Goal: Ask a question

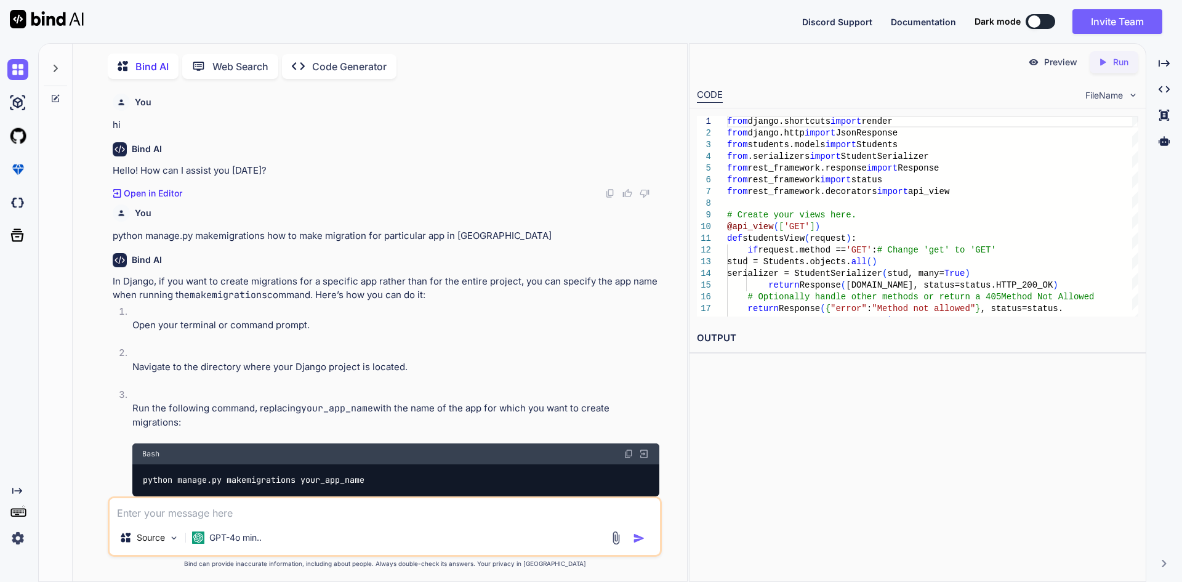
scroll to position [749, 0]
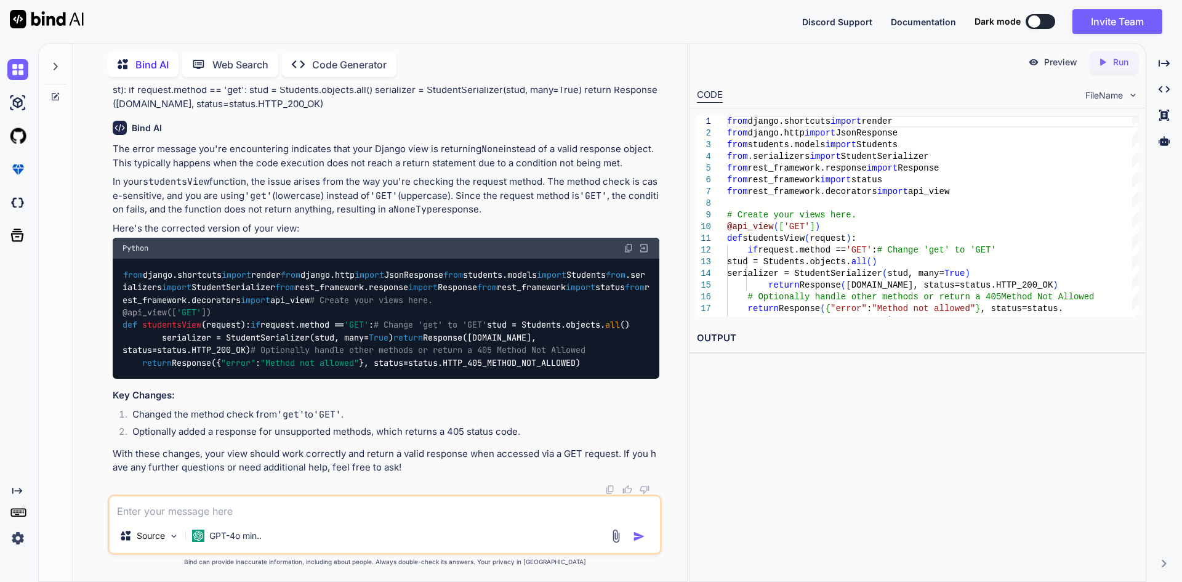
click at [222, 507] on textarea at bounding box center [385, 507] width 550 height 22
paste textarea "@api_view(['GET','POST']) def studentsView(request): if request.method == 'GET'…"
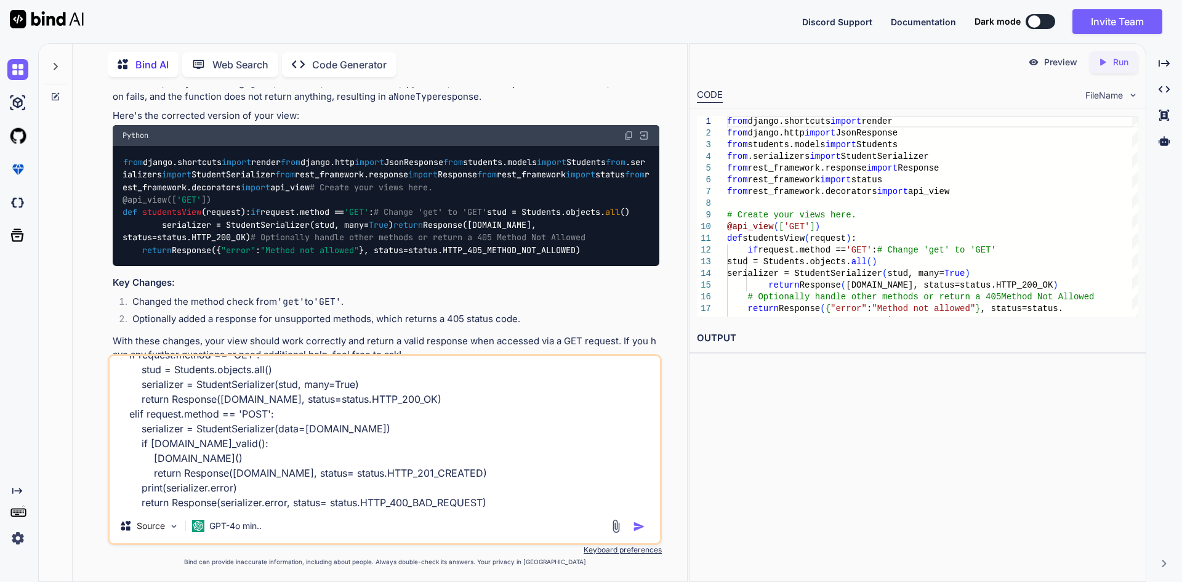
click at [505, 498] on textarea "@api_view(['GET','POST']) def studentsView(request): if request.method == 'GET'…" at bounding box center [385, 432] width 550 height 153
type textarea "@api_view(['GET','POST']) def studentsView(request): if request.method == 'GET'…"
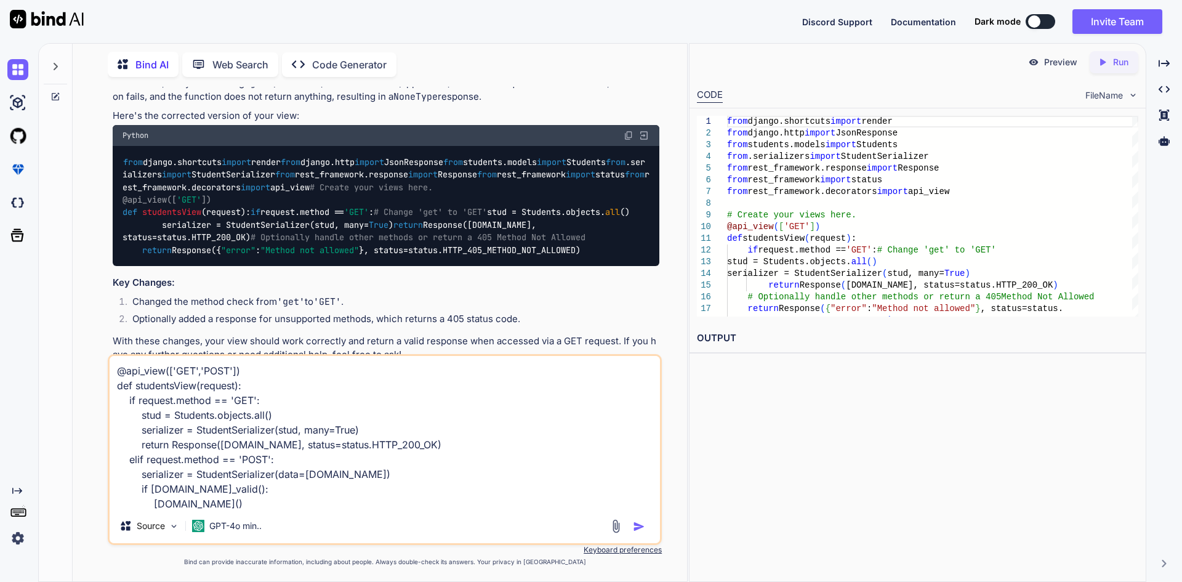
drag, startPoint x: 505, startPoint y: 497, endPoint x: 18, endPoint y: 339, distance: 511.8
click at [18, 339] on div "Created with Pixso. Bind AI Web Search Created with Pixso. Code Generator You h…" at bounding box center [591, 312] width 1182 height 538
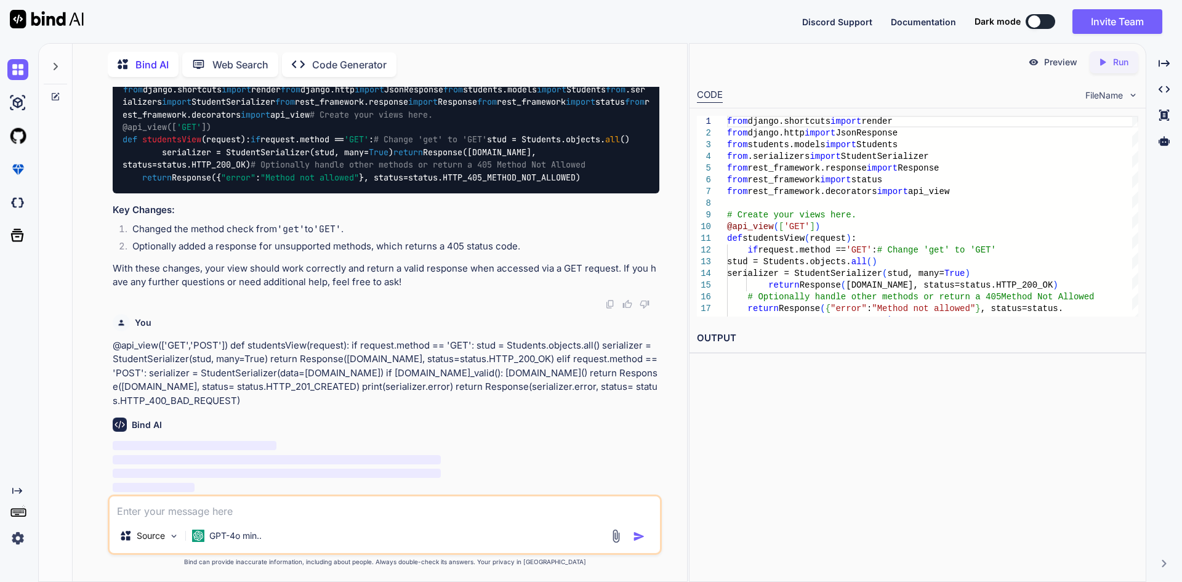
scroll to position [935, 0]
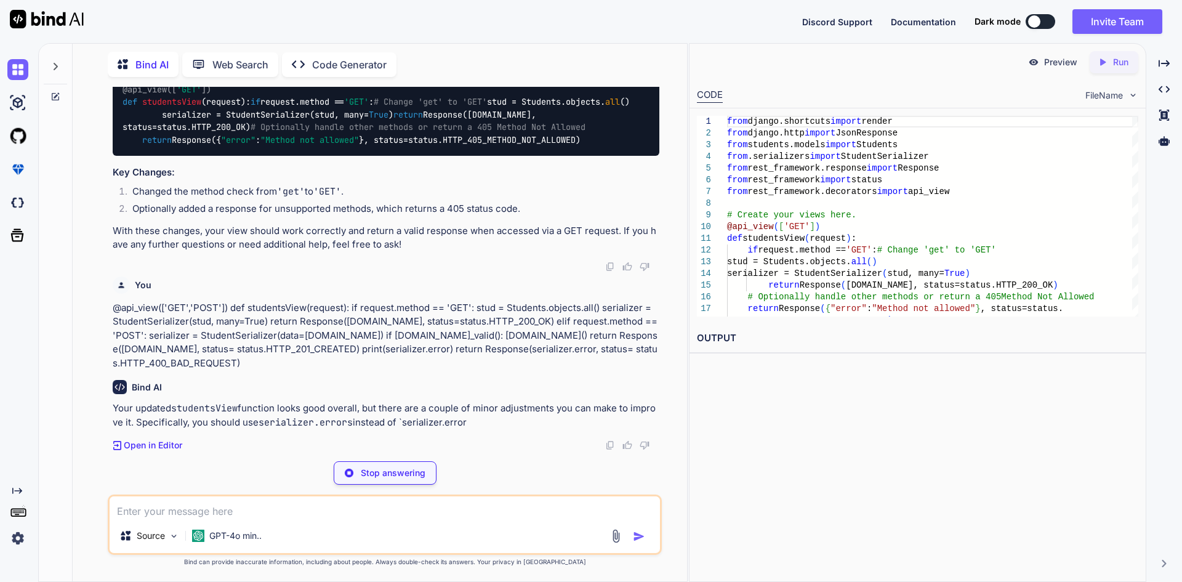
click at [370, 470] on p "Stop answering" at bounding box center [393, 472] width 65 height 12
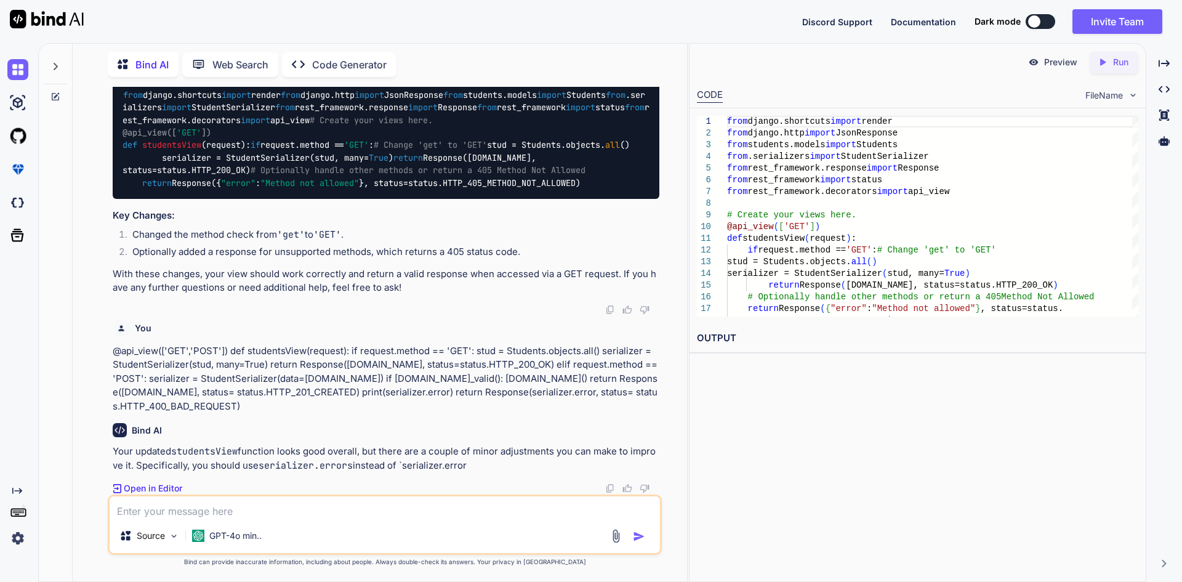
click at [156, 507] on textarea at bounding box center [385, 507] width 550 height 22
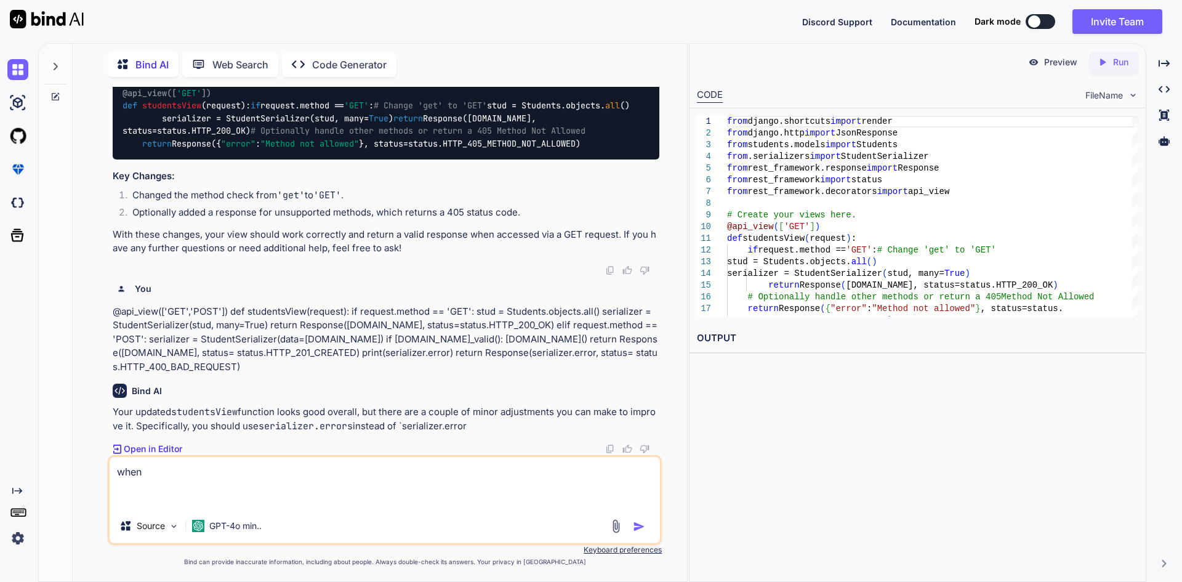
paste textarea "@api_view(['GET','POST']) def studentsView(request): if request.method == 'GET'…"
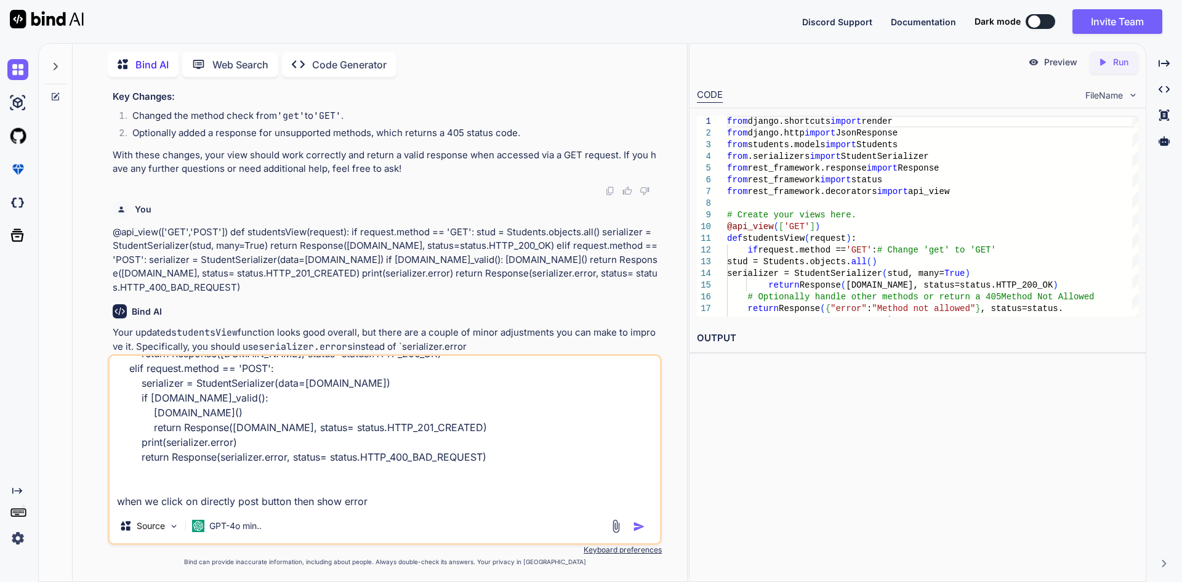
scroll to position [106, 0]
paste textarea "'StudentSerializer' object has no attribute 'error'"
type textarea "@api_view(['GET','POST']) def studentsView(request): if request.method == 'GET'…"
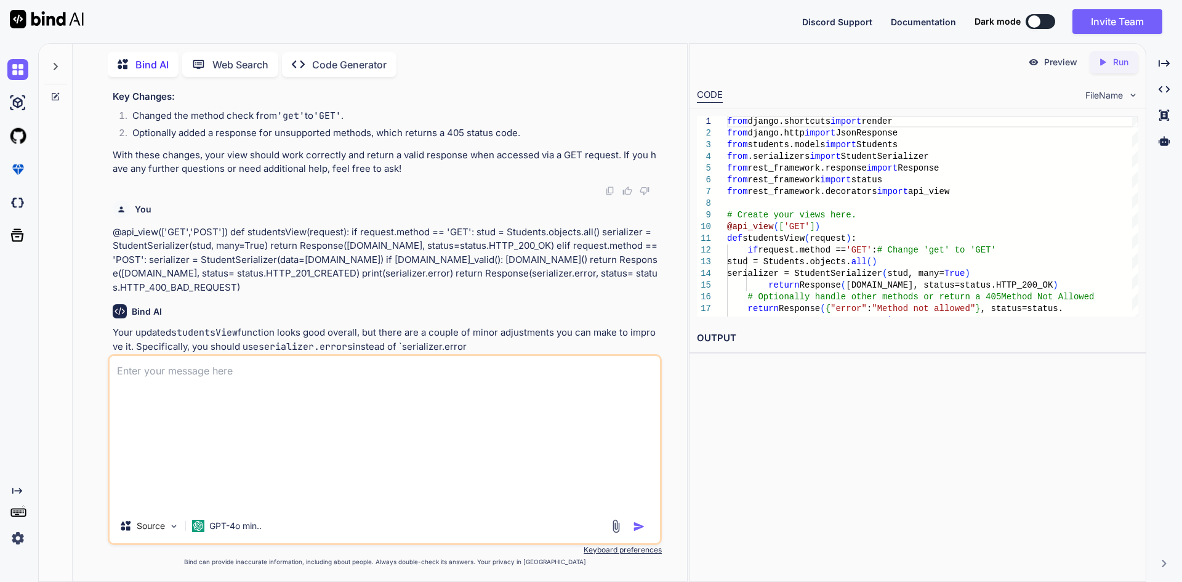
scroll to position [1114, 0]
